Goal: Information Seeking & Learning: Learn about a topic

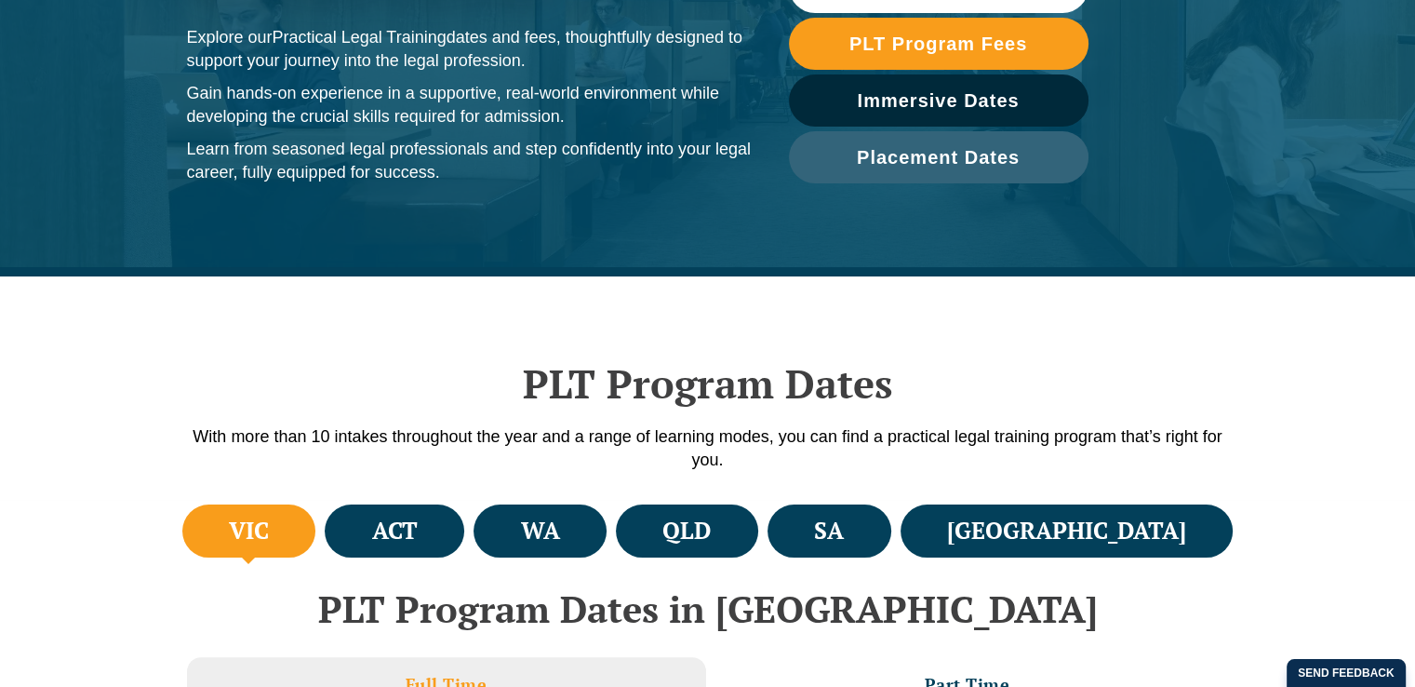
scroll to position [465, 0]
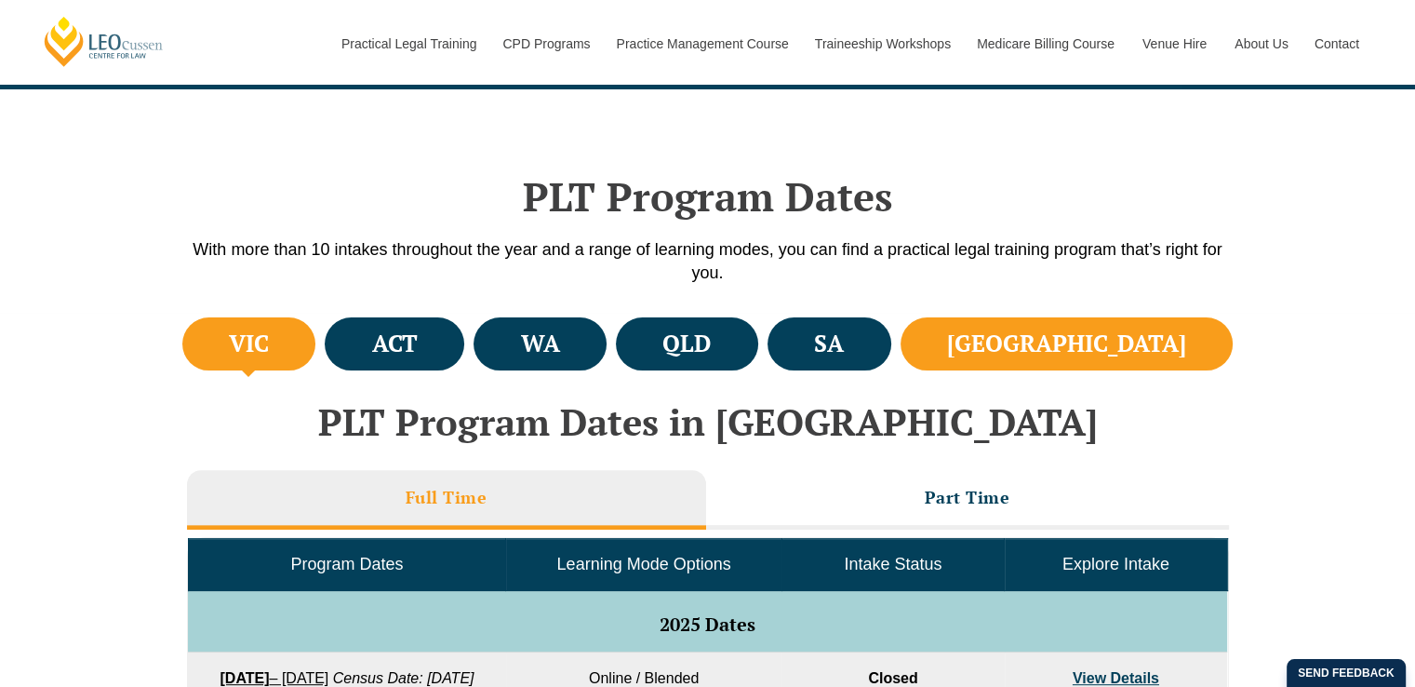
click at [1110, 358] on li "[GEOGRAPHIC_DATA]" at bounding box center [1067, 343] width 333 height 53
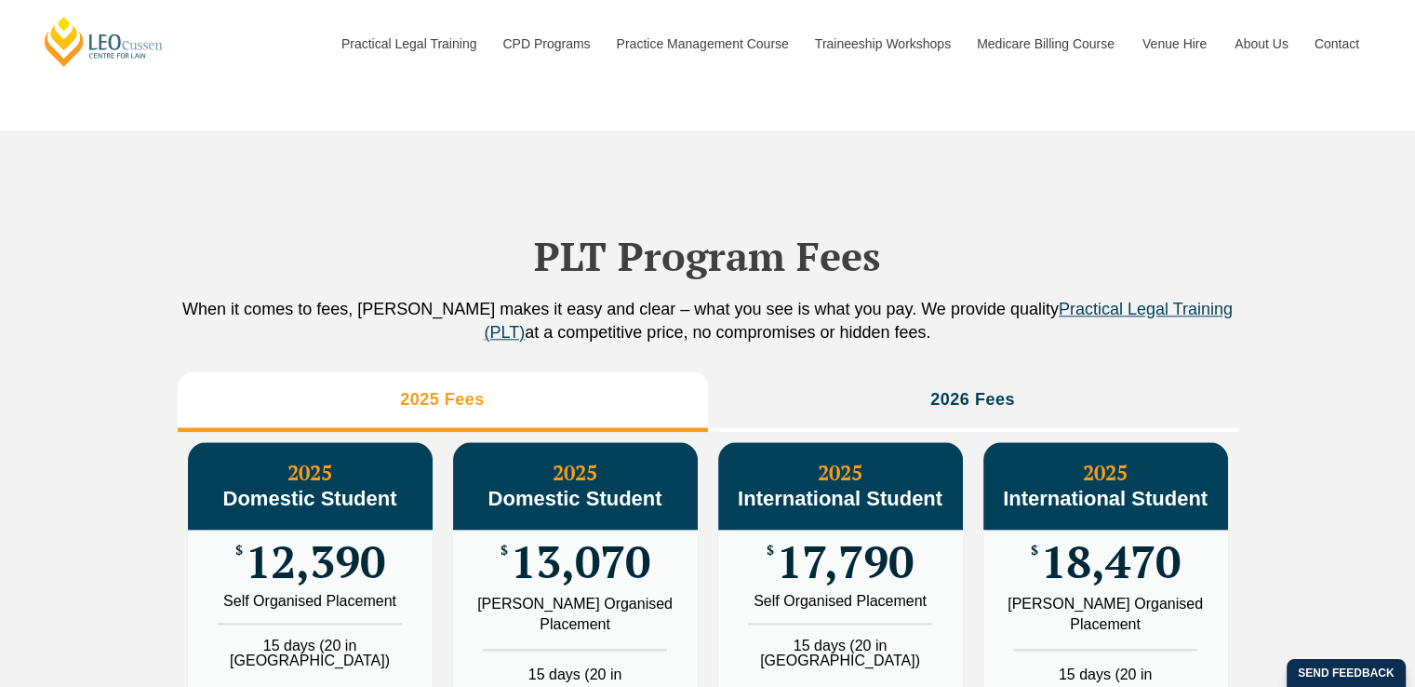
scroll to position [2047, 0]
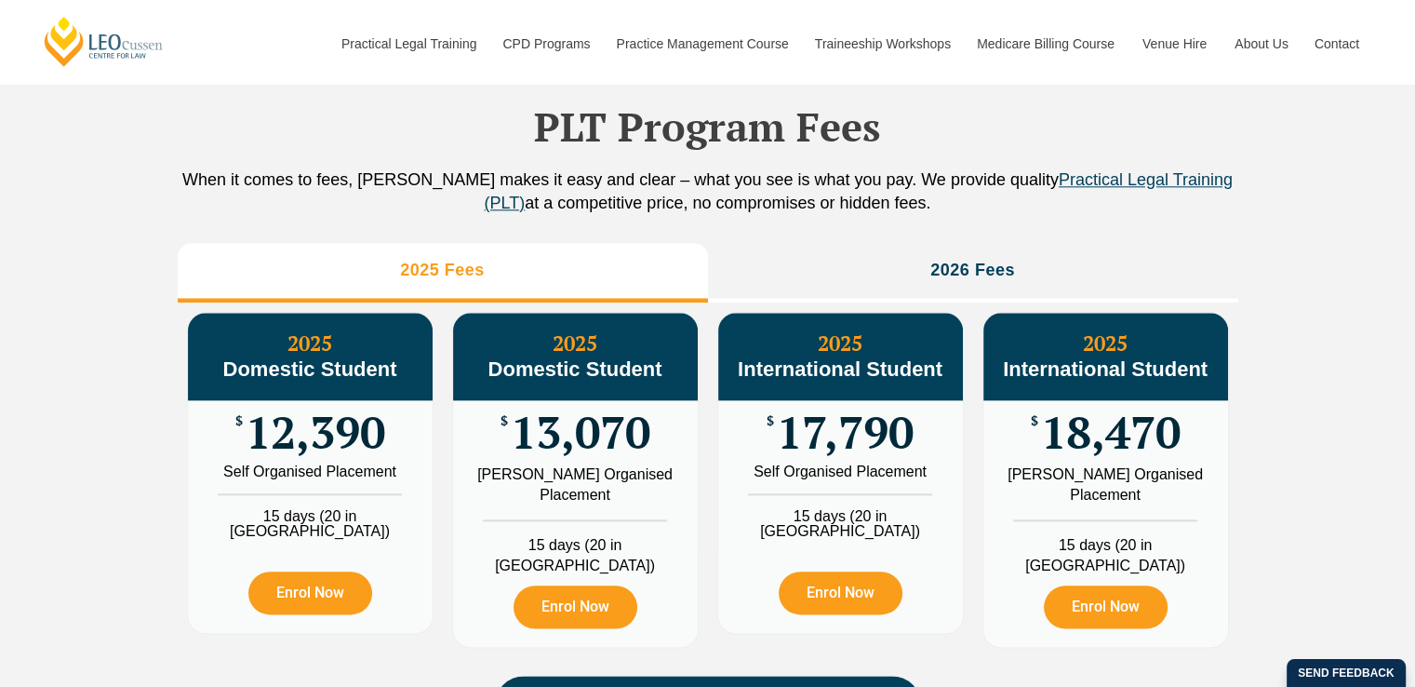
drag, startPoint x: 861, startPoint y: 272, endPoint x: 901, endPoint y: 253, distance: 44.1
click at [900, 253] on div "PLT Program Fees When it comes to fees, [PERSON_NAME] makes it easy and clear –…" at bounding box center [708, 396] width 1061 height 791
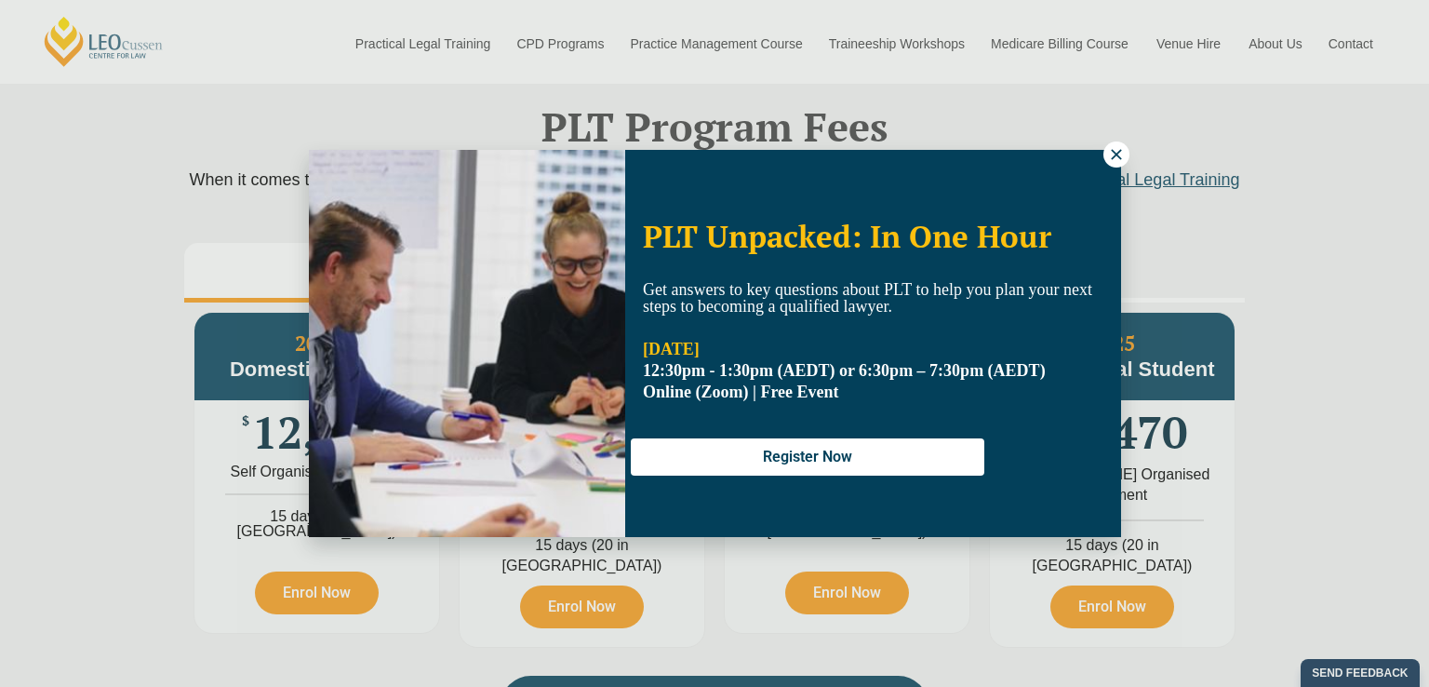
drag, startPoint x: 1117, startPoint y: 162, endPoint x: 1082, endPoint y: 186, distance: 42.1
click at [1119, 160] on icon at bounding box center [1116, 154] width 17 height 17
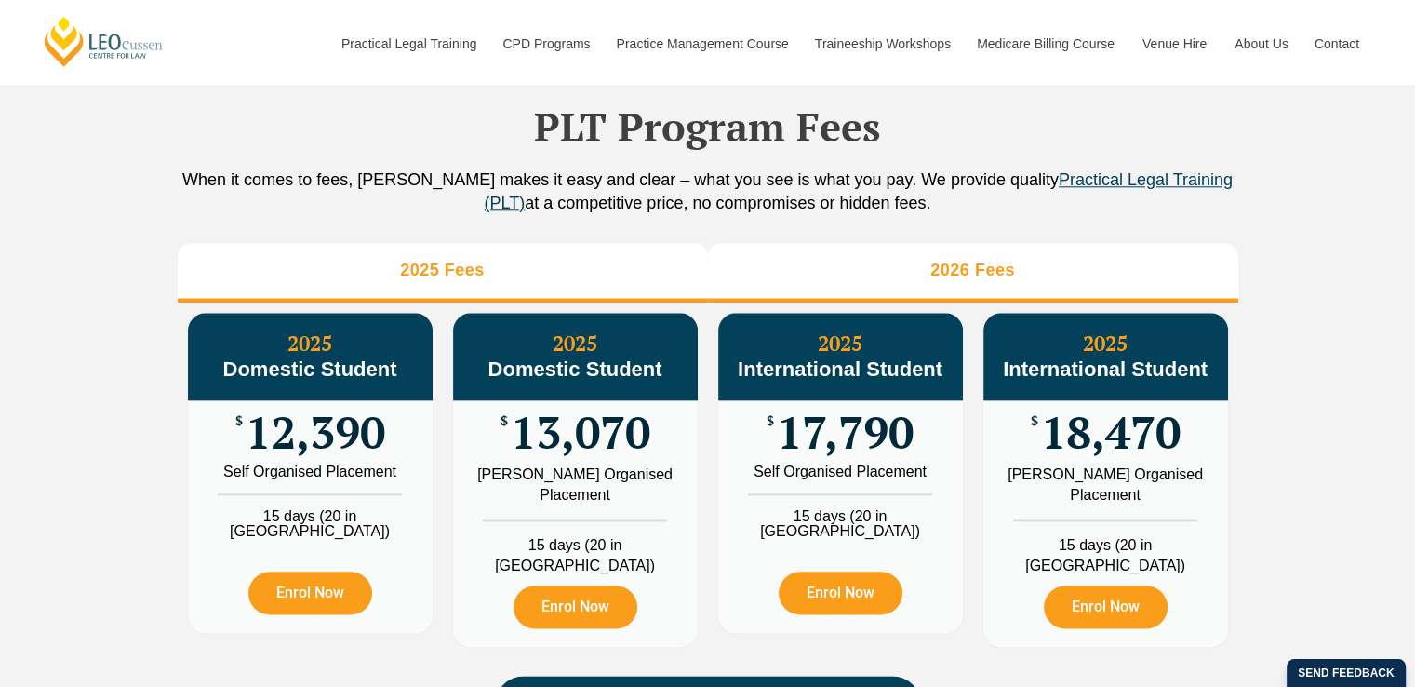
click at [999, 281] on h3 "2026 Fees" at bounding box center [973, 270] width 85 height 21
click at [430, 271] on li "2025 Fees" at bounding box center [443, 273] width 530 height 60
click at [799, 279] on li "2026 Fees" at bounding box center [973, 273] width 530 height 60
click at [479, 281] on h3 "2025 Fees" at bounding box center [442, 270] width 85 height 21
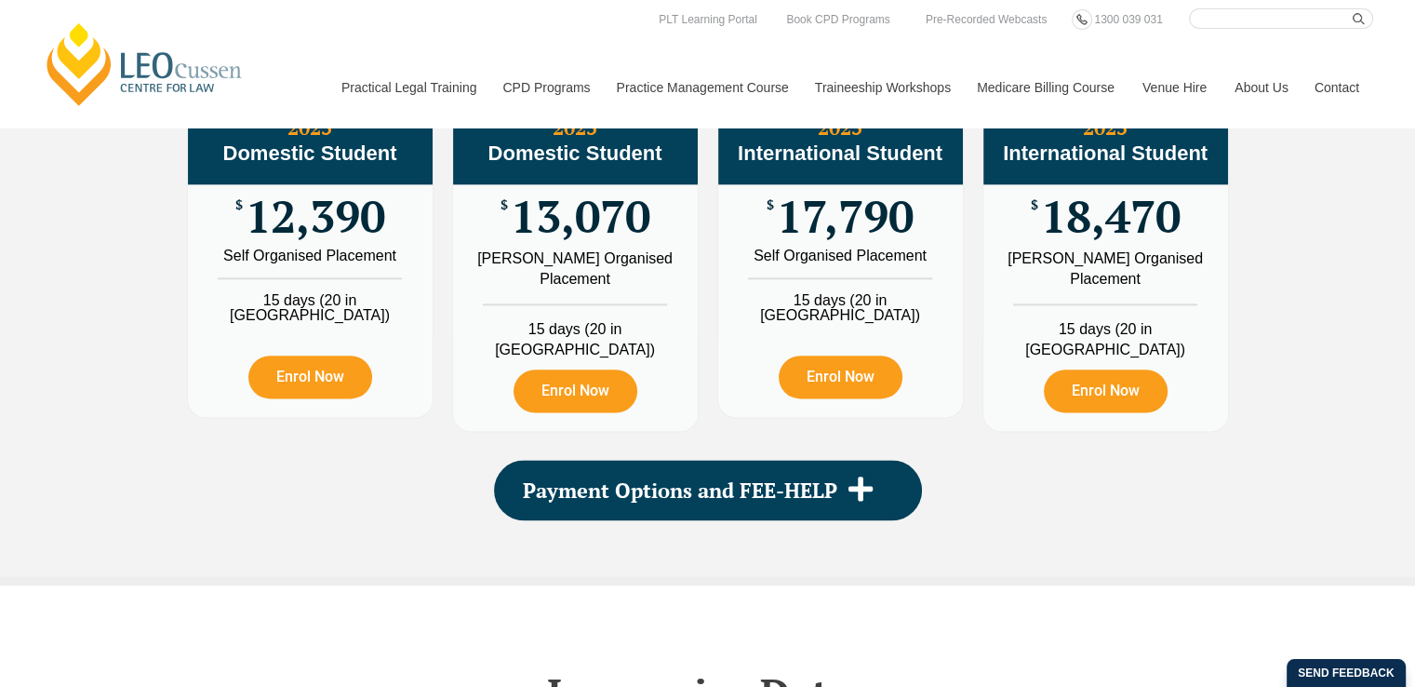
scroll to position [2140, 0]
